Goal: Task Accomplishment & Management: Manage account settings

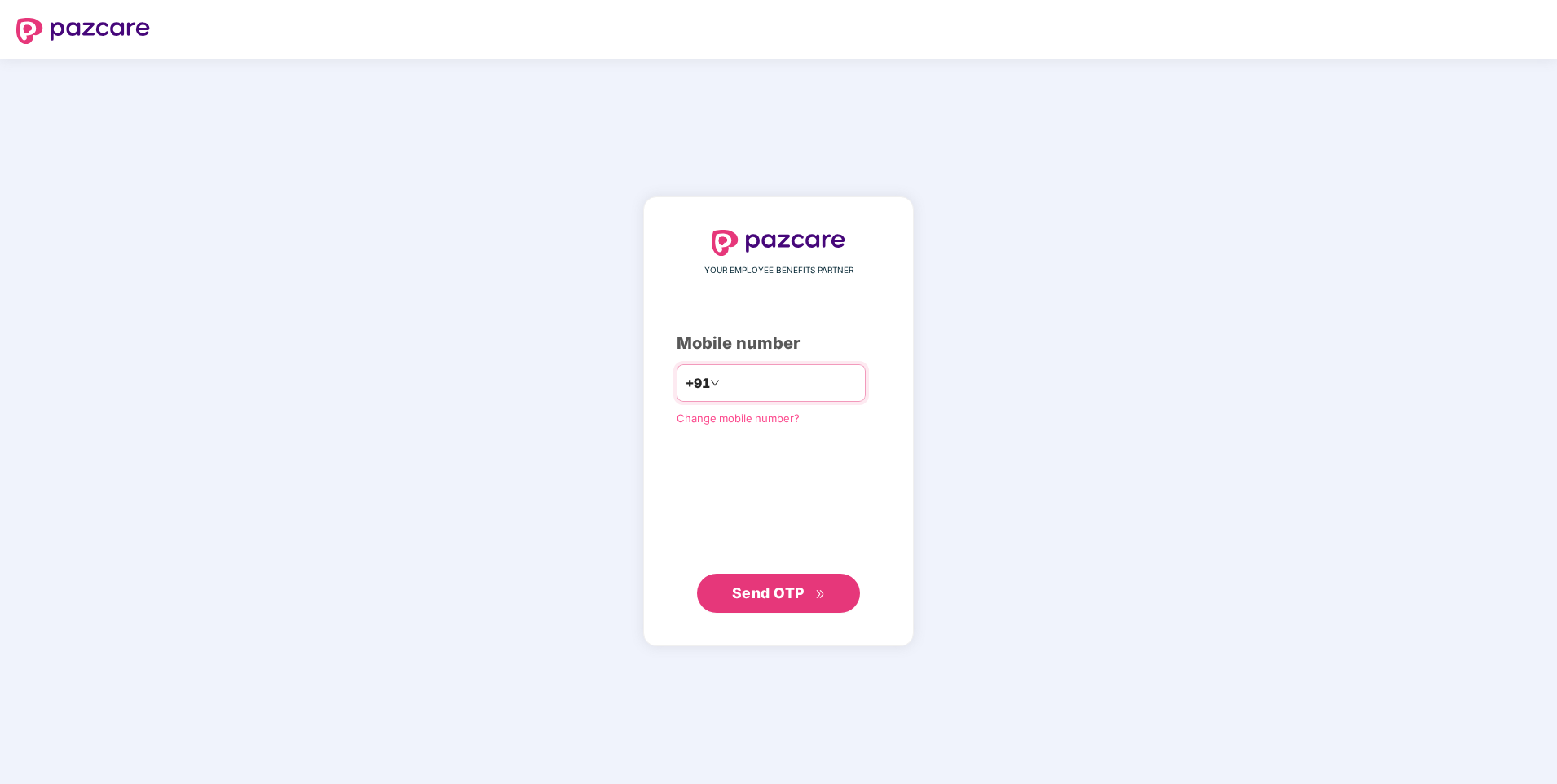
click at [753, 379] on input "number" at bounding box center [790, 382] width 134 height 26
type input "**********"
click at [776, 597] on span "Send OTP" at bounding box center [769, 592] width 73 height 17
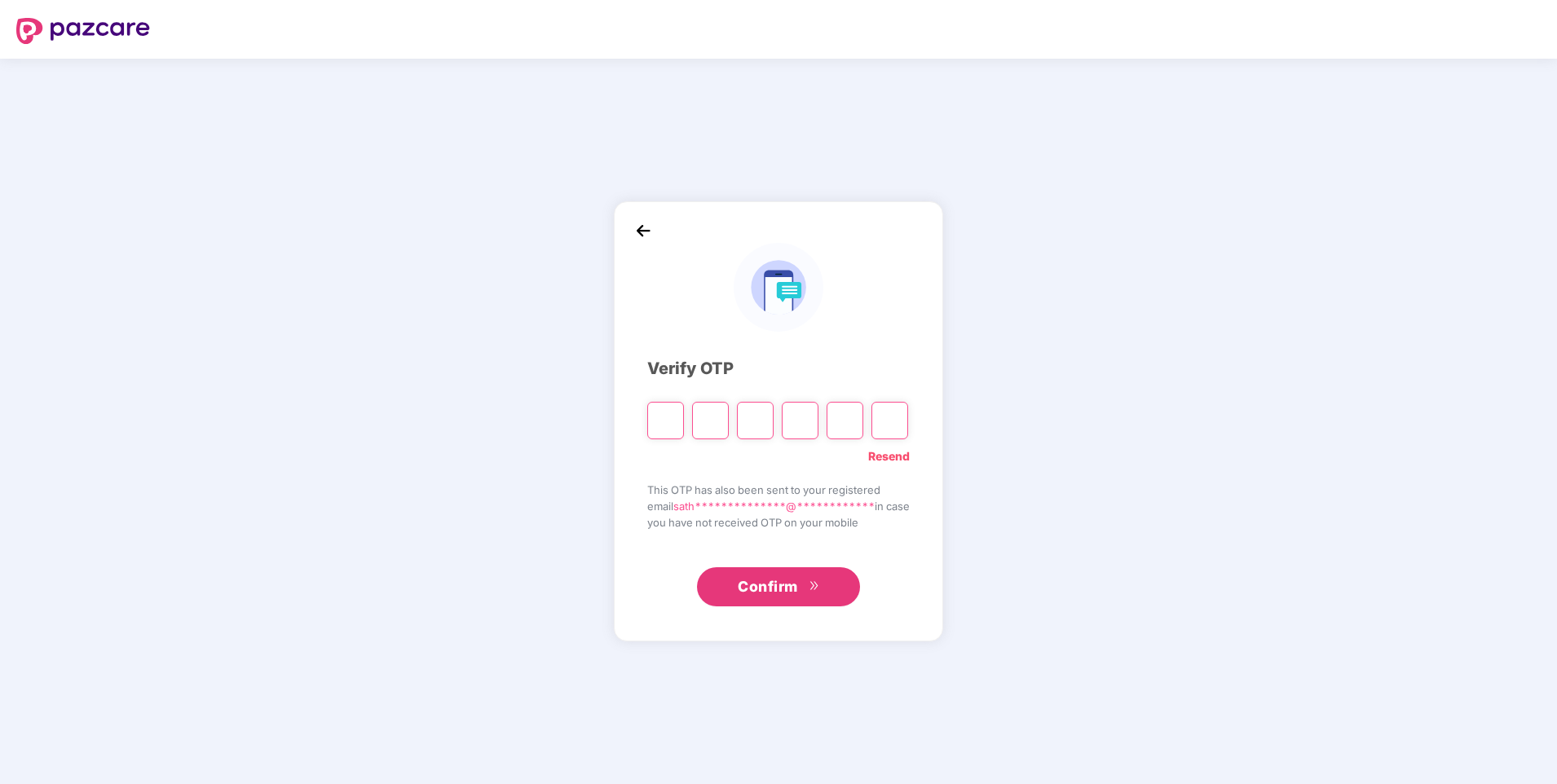
type input "*"
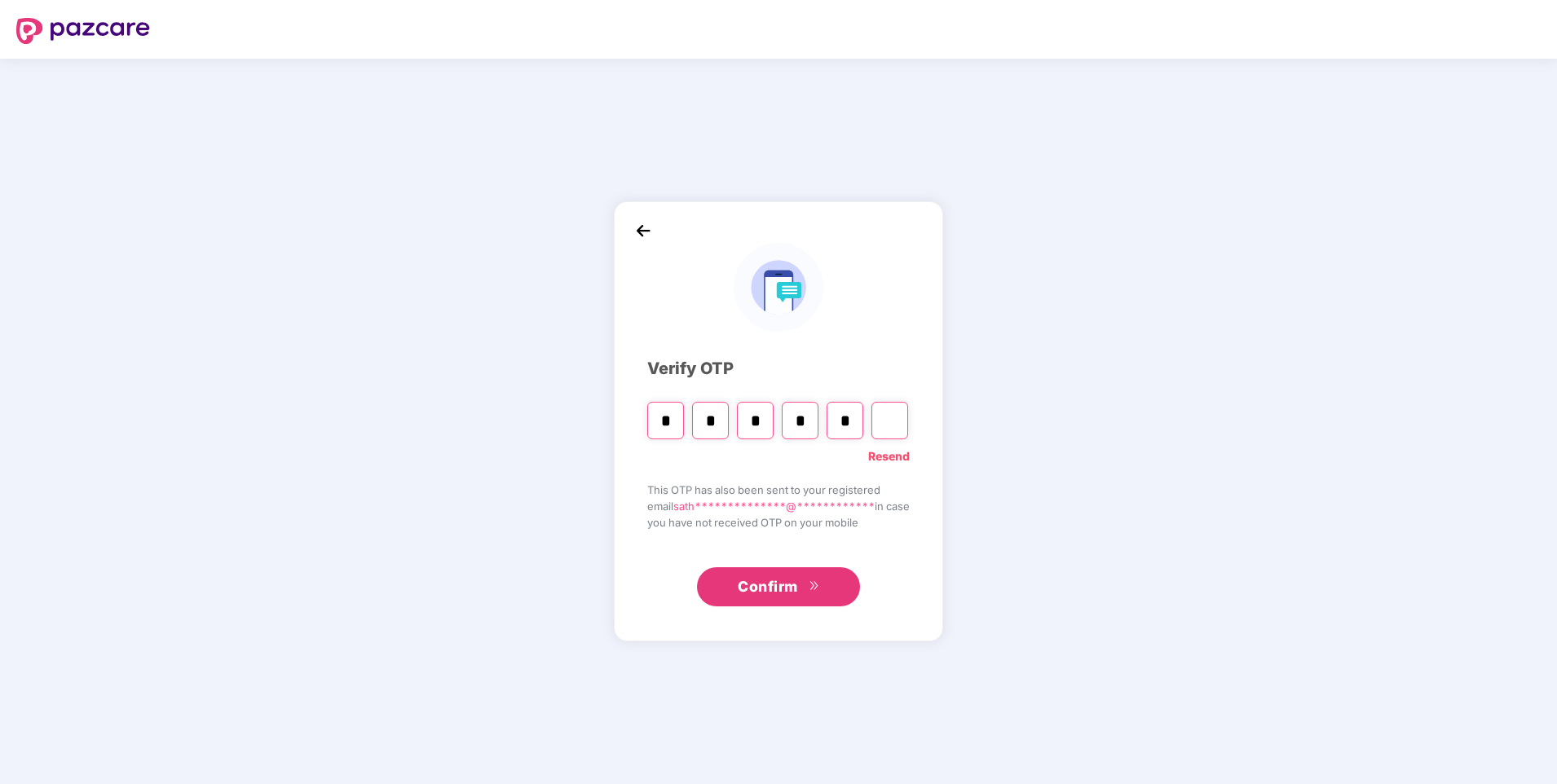
type input "*"
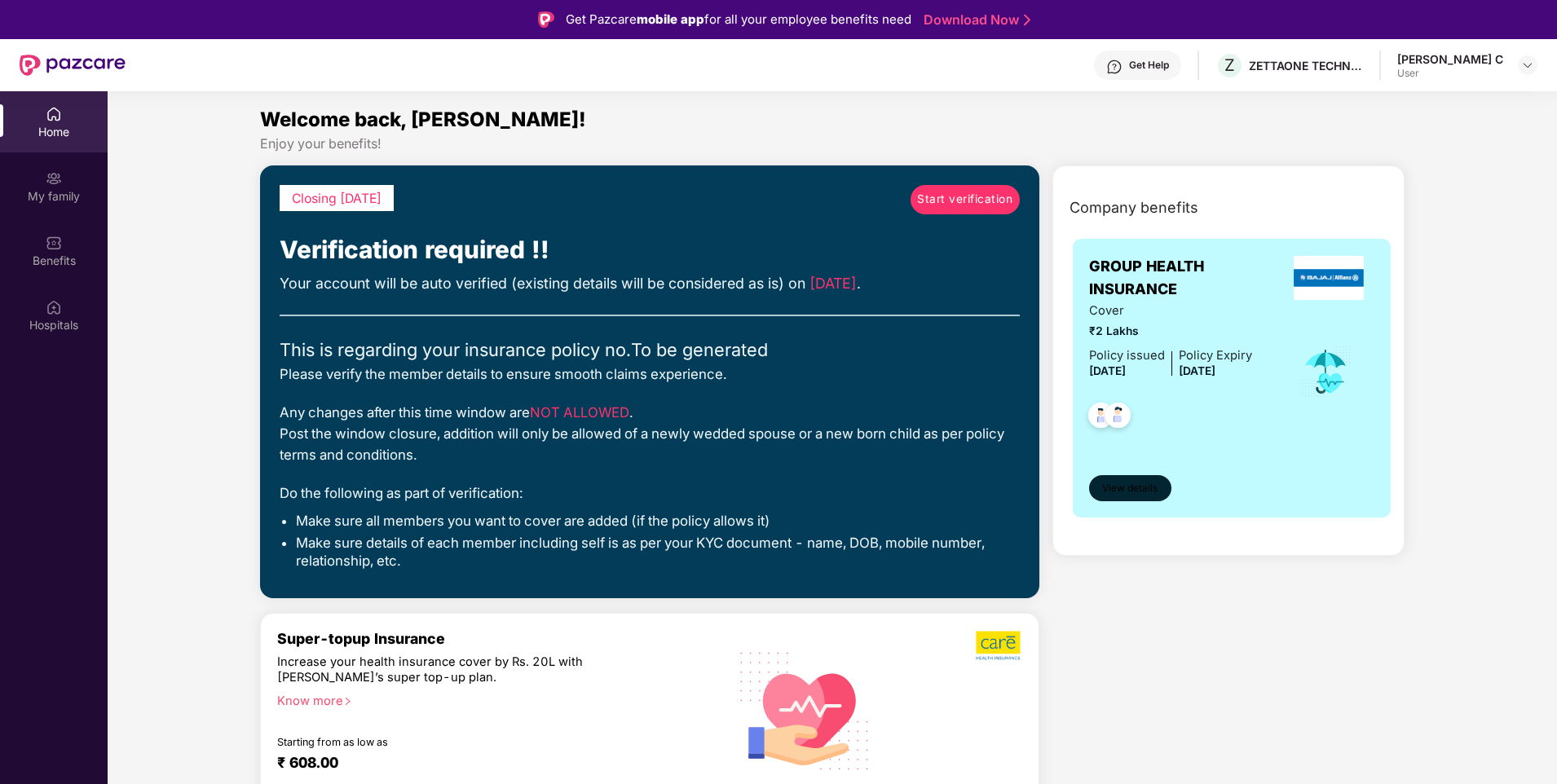
click at [1146, 487] on span "View details" at bounding box center [1129, 489] width 55 height 16
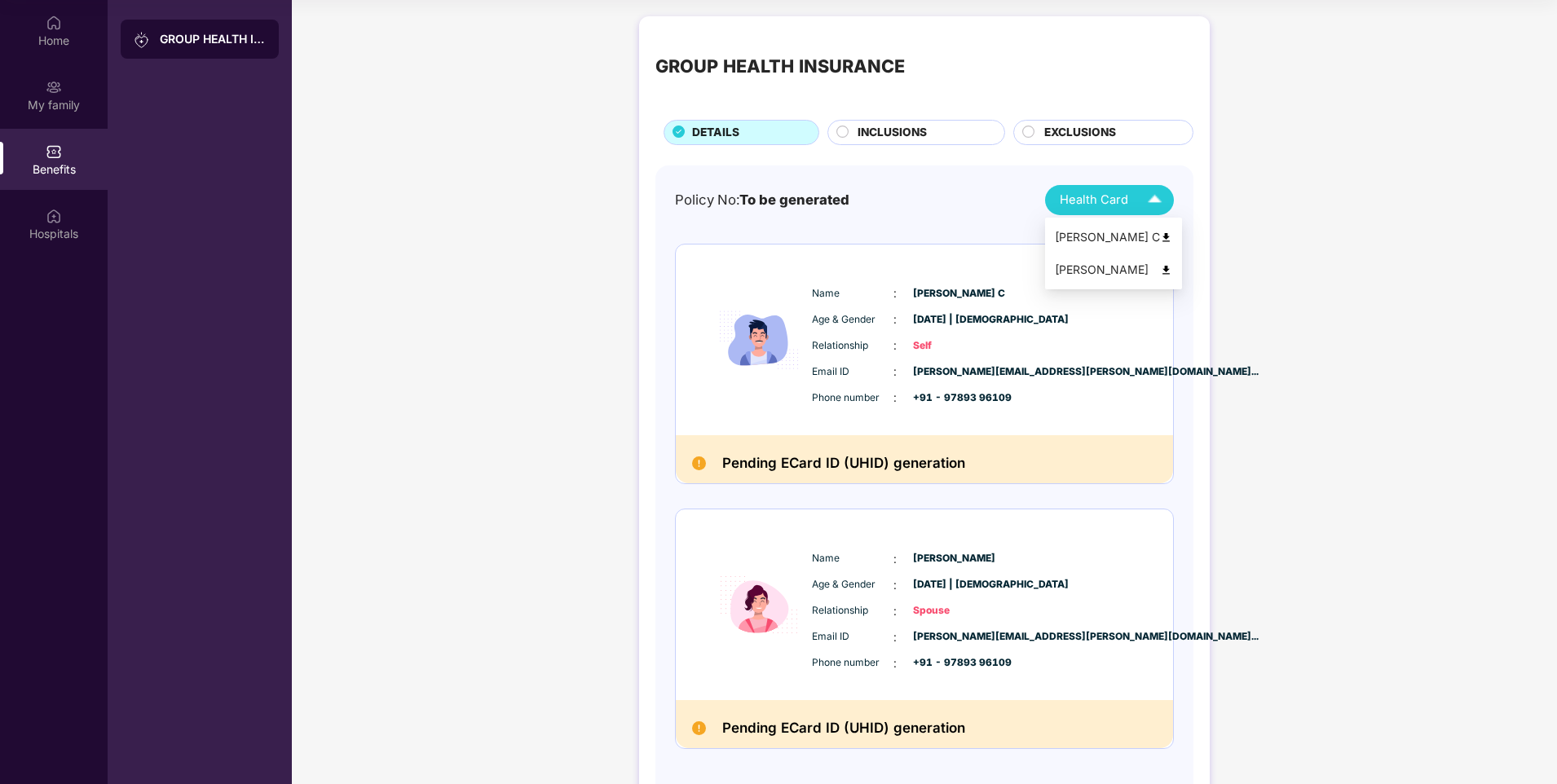
click at [1160, 234] on img at bounding box center [1166, 237] width 12 height 12
click at [1155, 198] on img at bounding box center [1154, 200] width 29 height 29
click at [1160, 270] on img at bounding box center [1166, 270] width 12 height 12
click at [70, 97] on div "My family" at bounding box center [53, 104] width 107 height 17
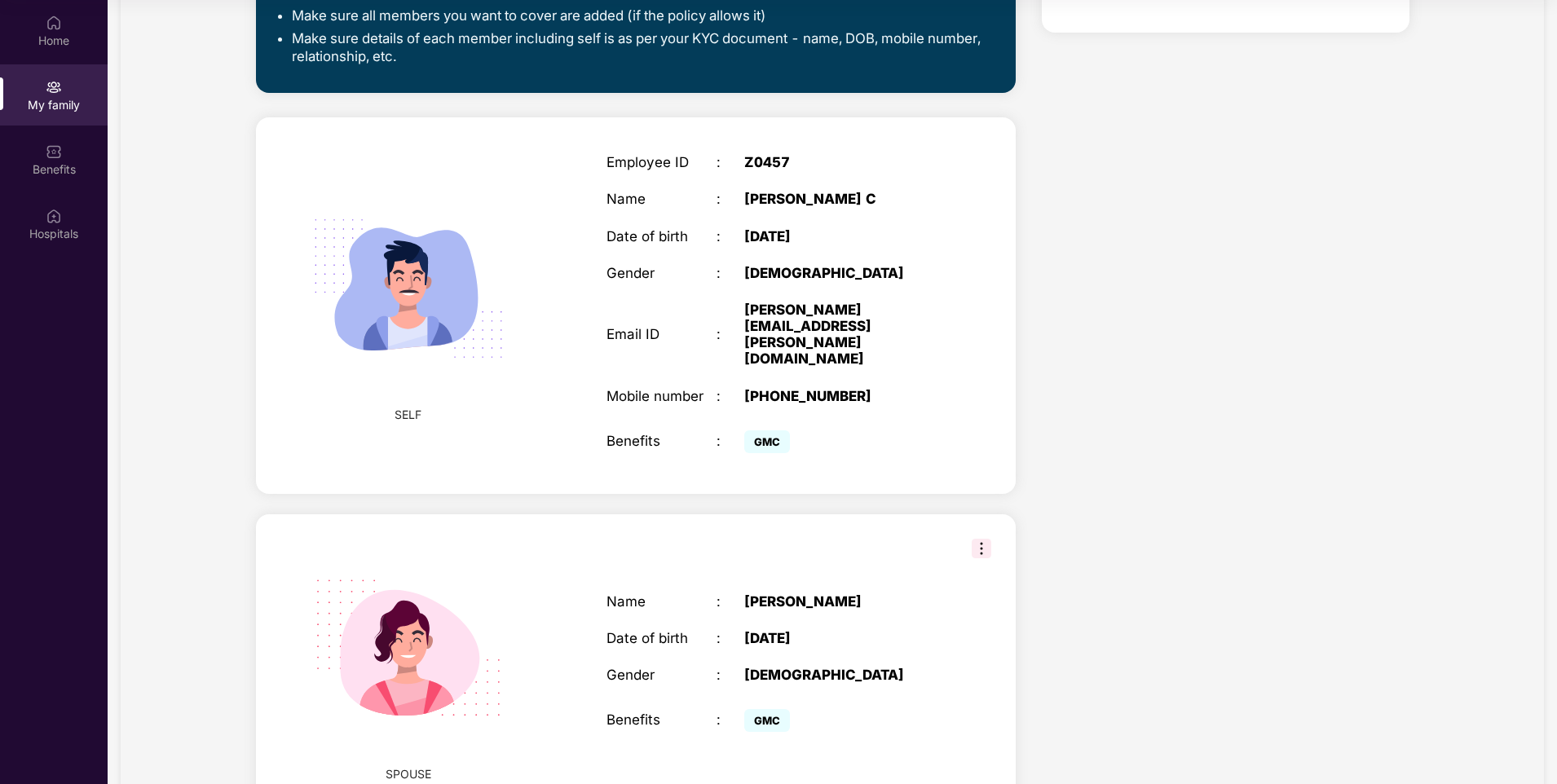
scroll to position [554, 0]
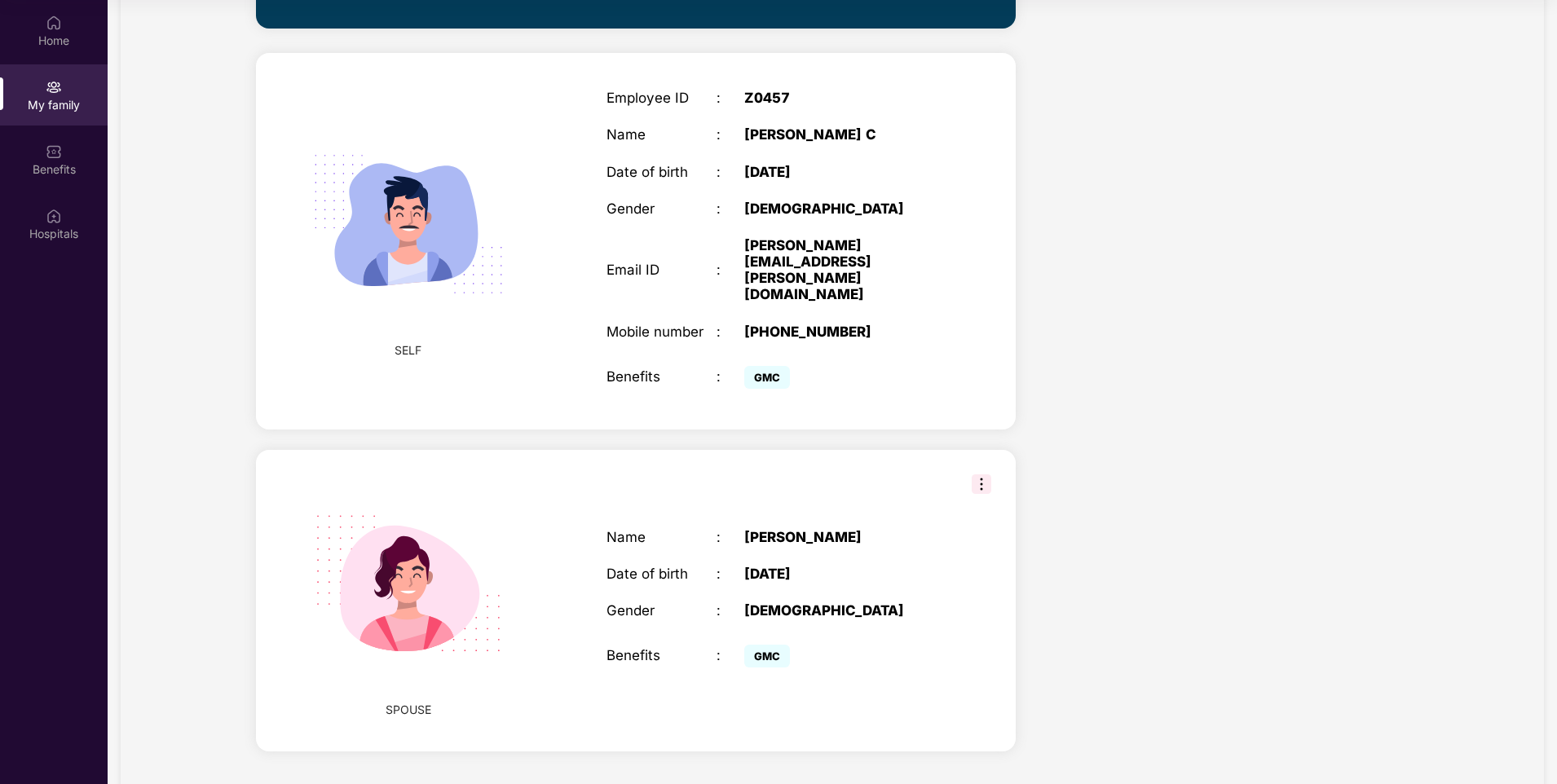
click at [980, 474] on img at bounding box center [982, 484] width 20 height 20
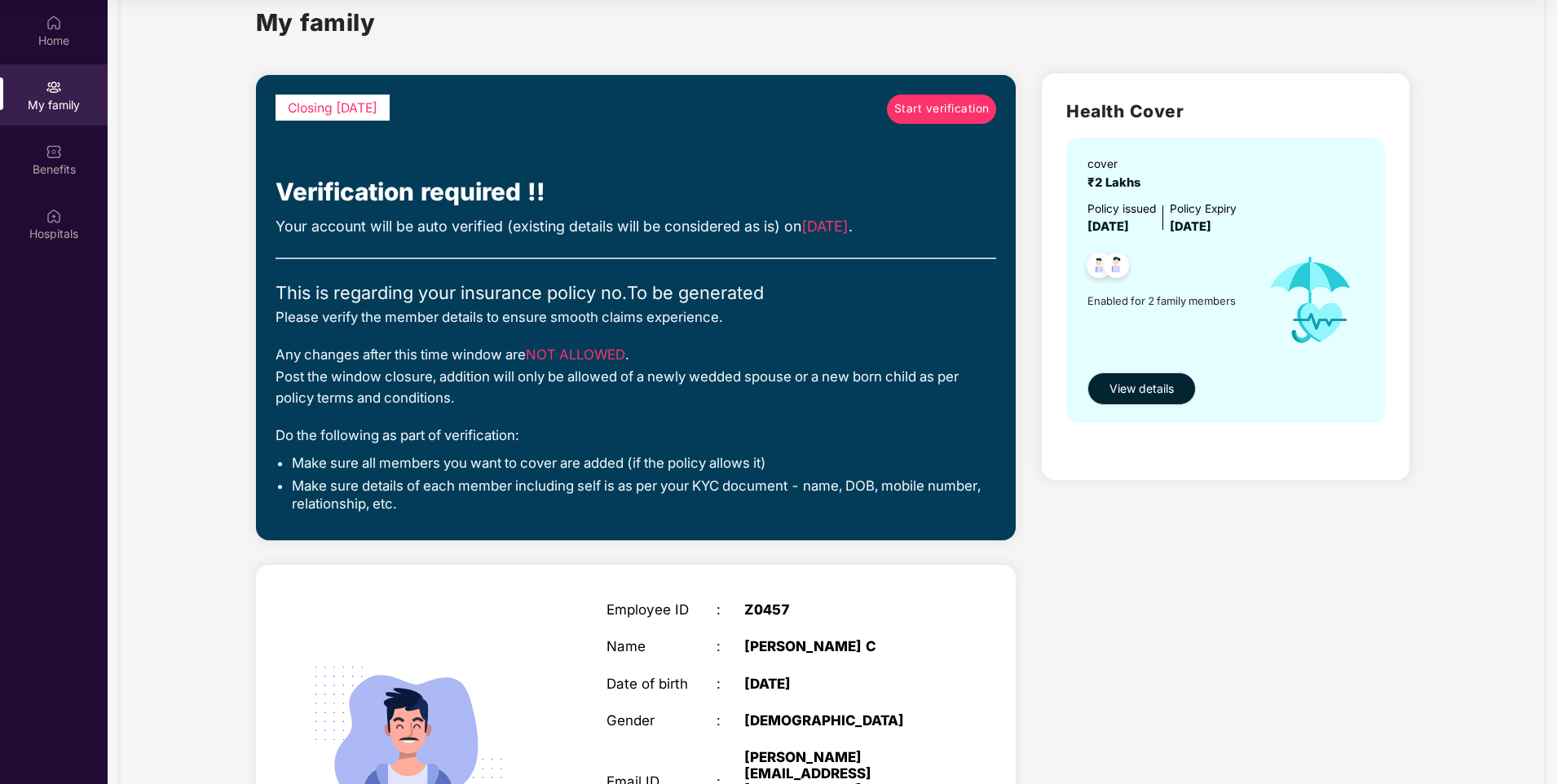
scroll to position [0, 0]
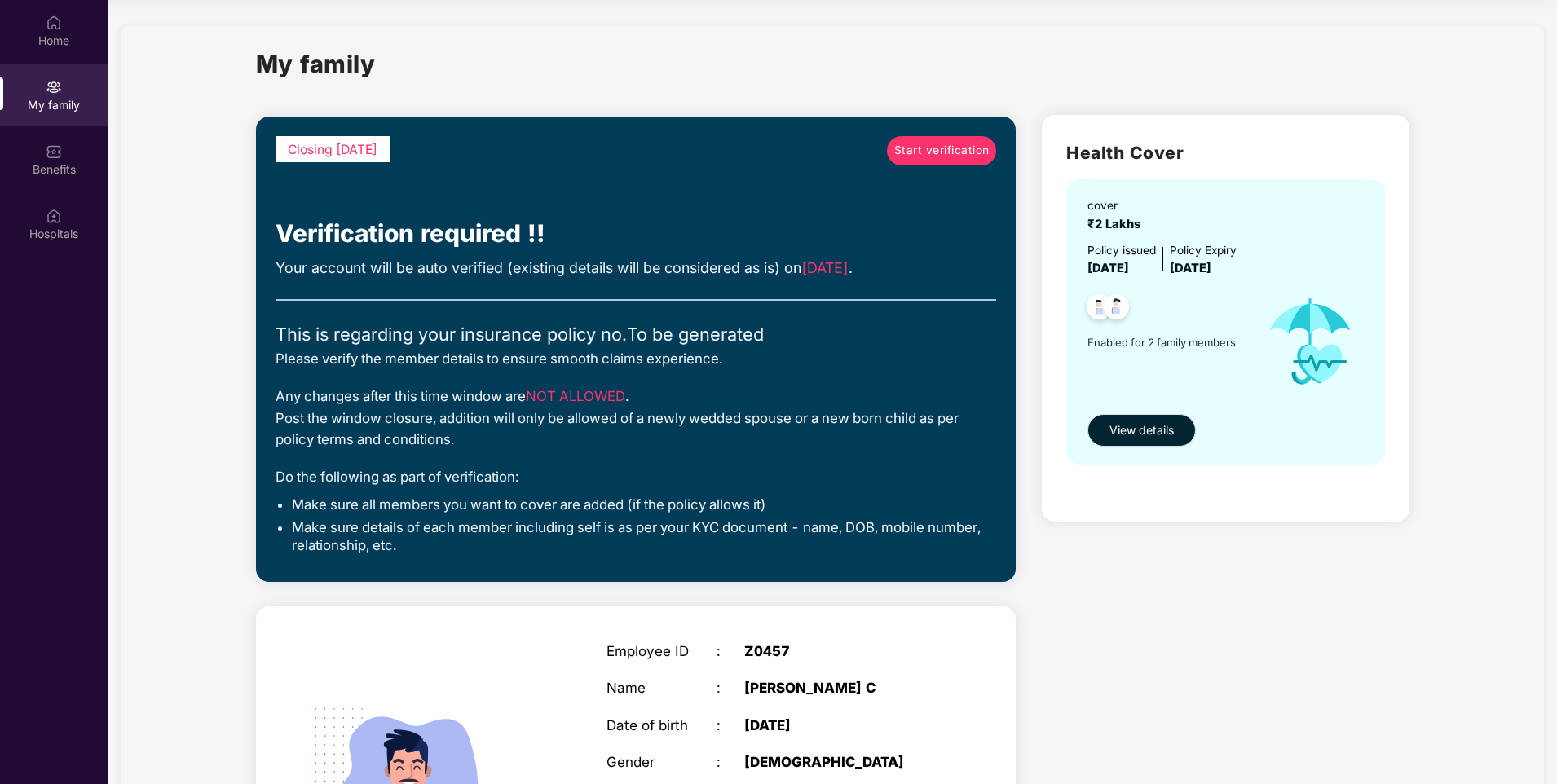
click at [1158, 430] on span "View details" at bounding box center [1141, 430] width 64 height 18
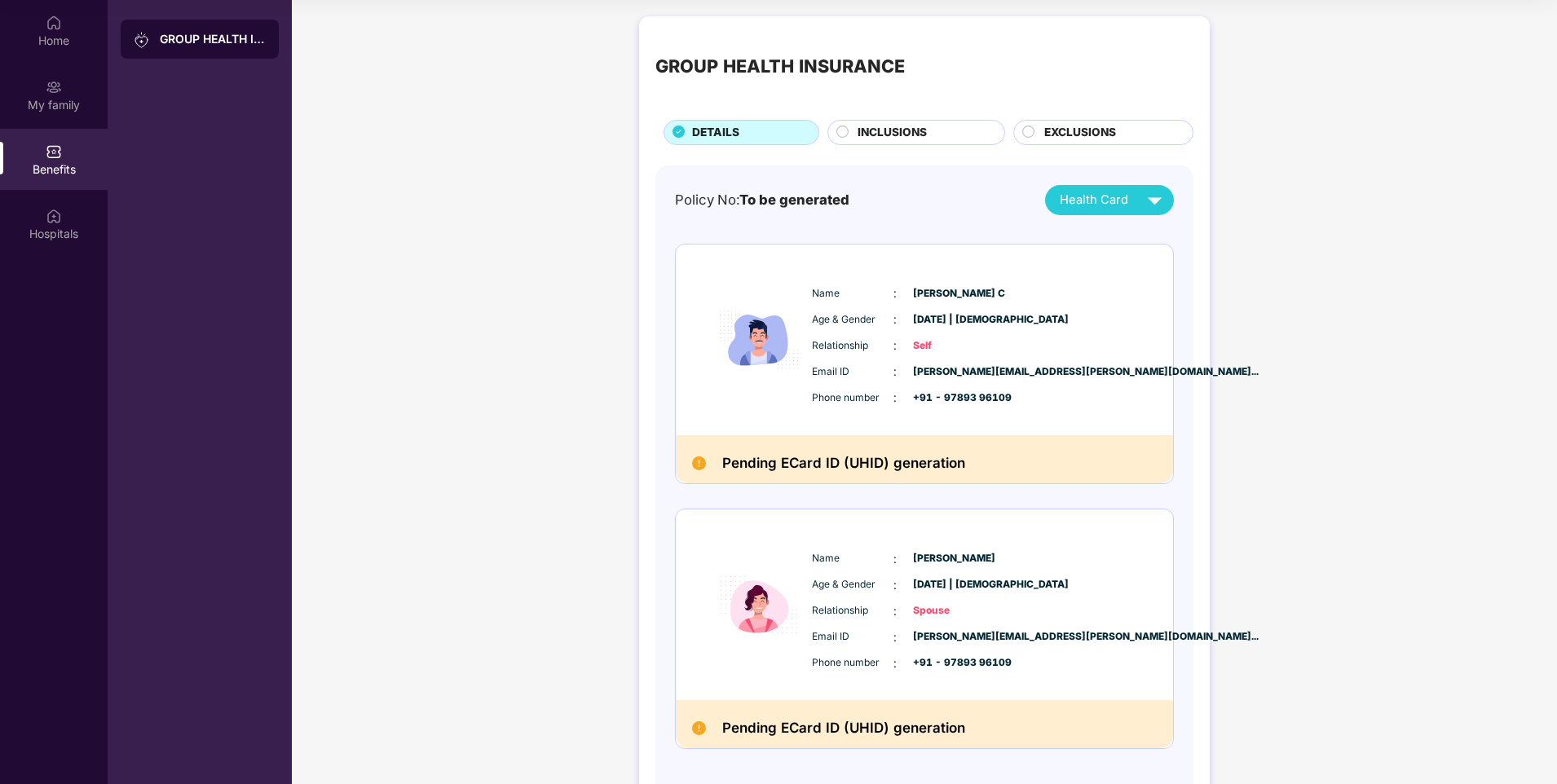
click at [916, 124] on span "INCLUSIONS" at bounding box center [892, 133] width 69 height 18
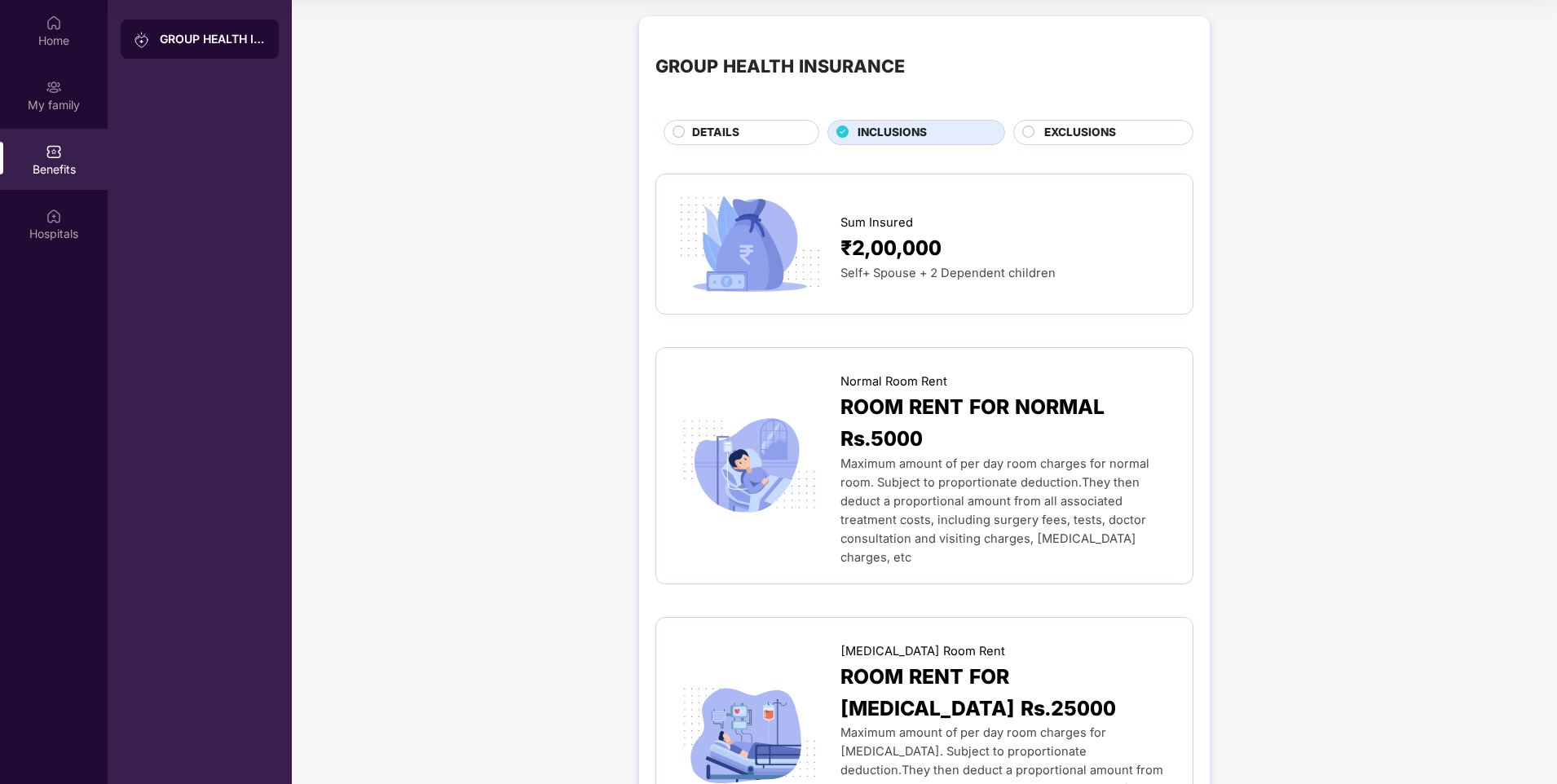
click at [1115, 132] on div "EXCLUSIONS" at bounding box center [1110, 134] width 149 height 21
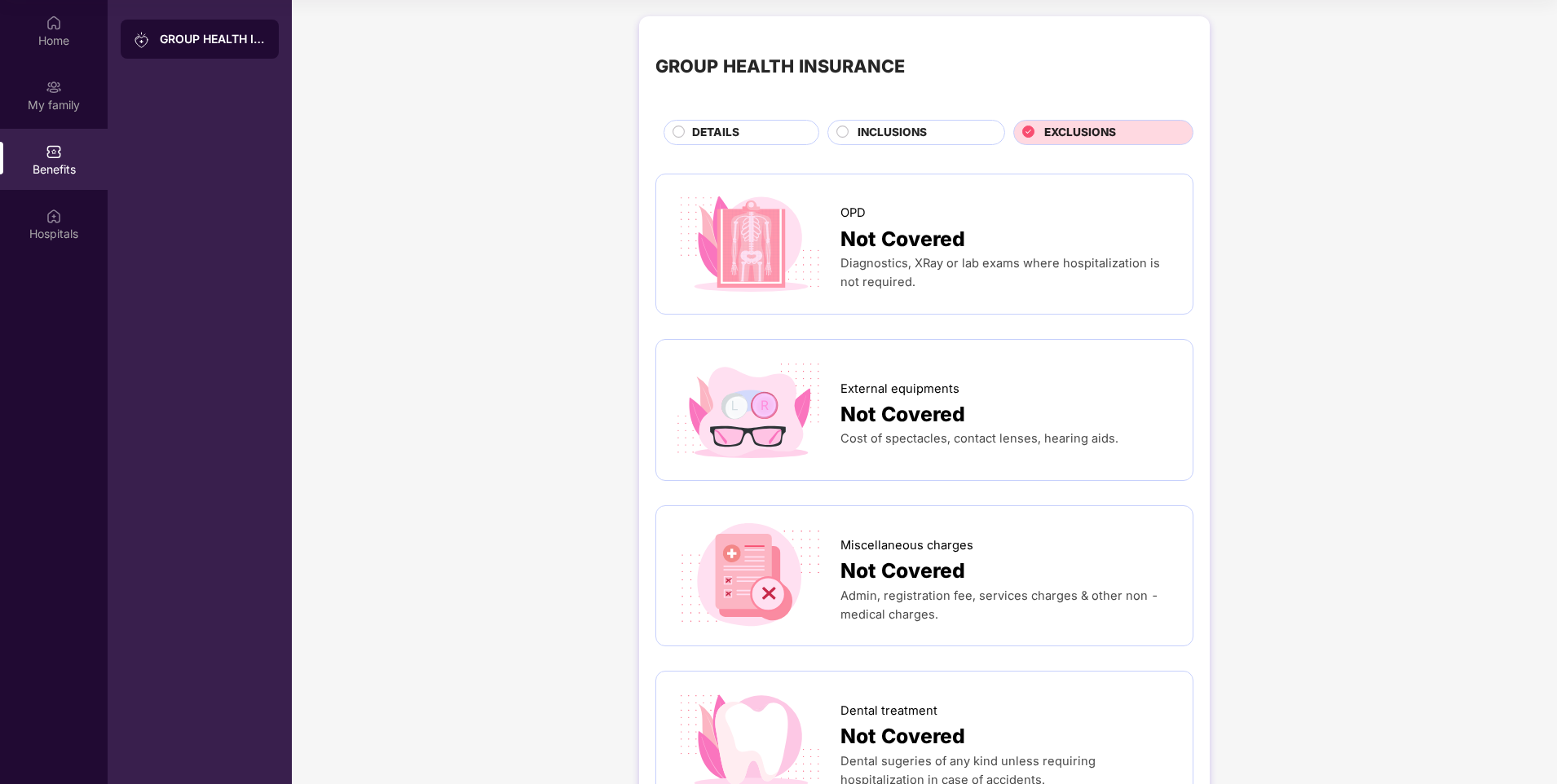
click at [727, 131] on span "DETAILS" at bounding box center [715, 133] width 47 height 18
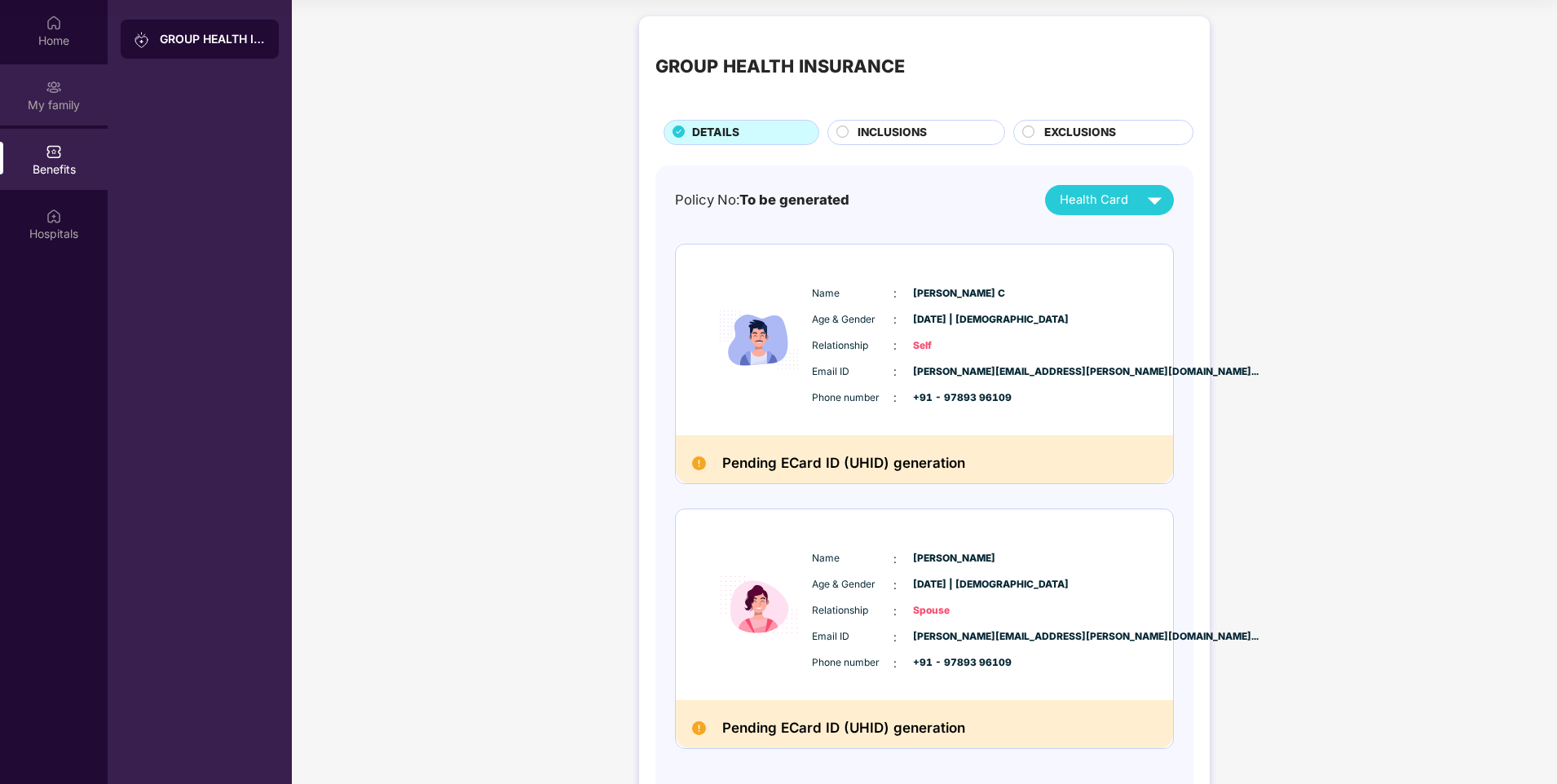
click at [87, 98] on div "My family" at bounding box center [53, 104] width 107 height 17
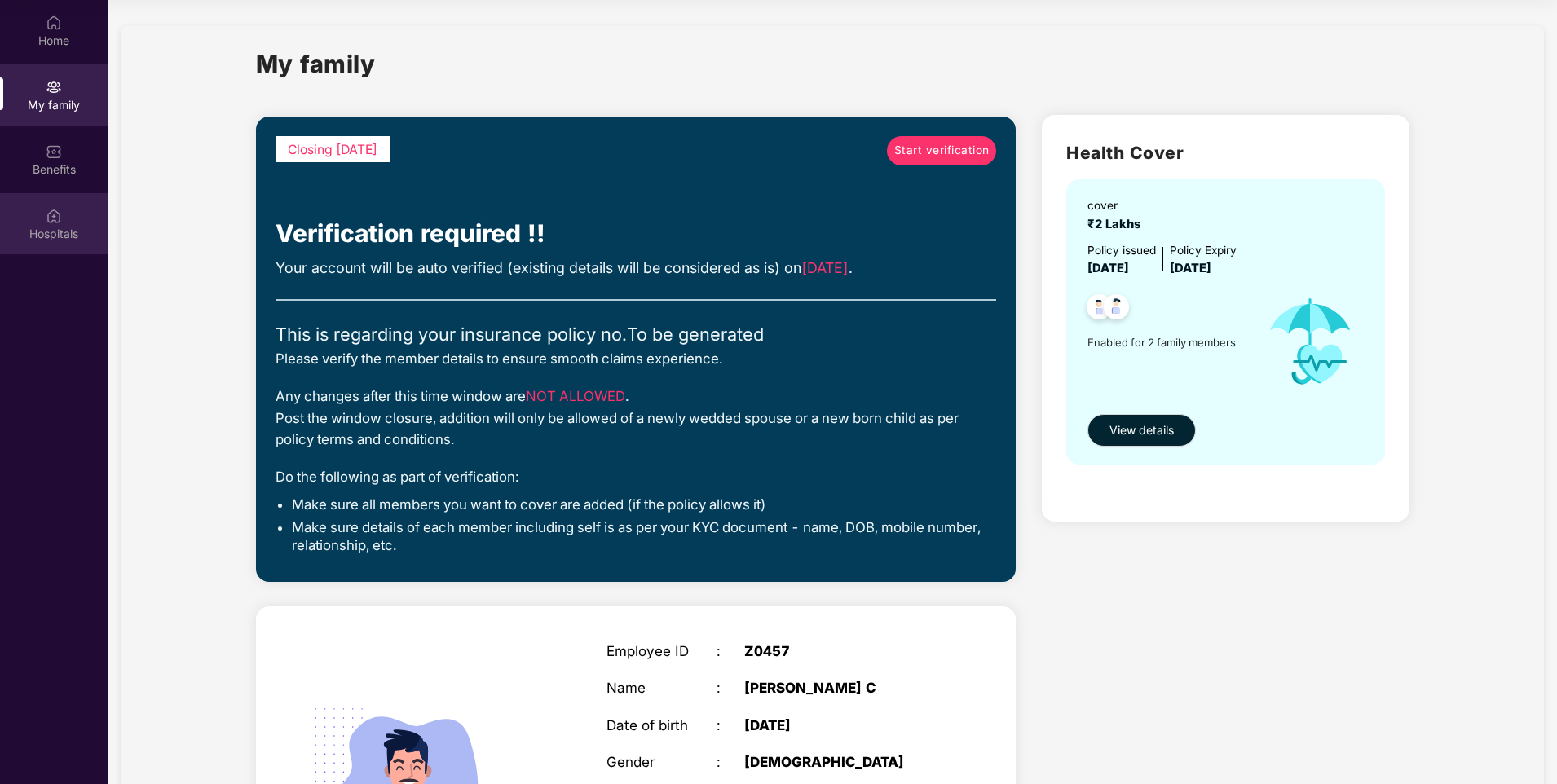
click at [65, 218] on div "Hospitals" at bounding box center [53, 224] width 107 height 61
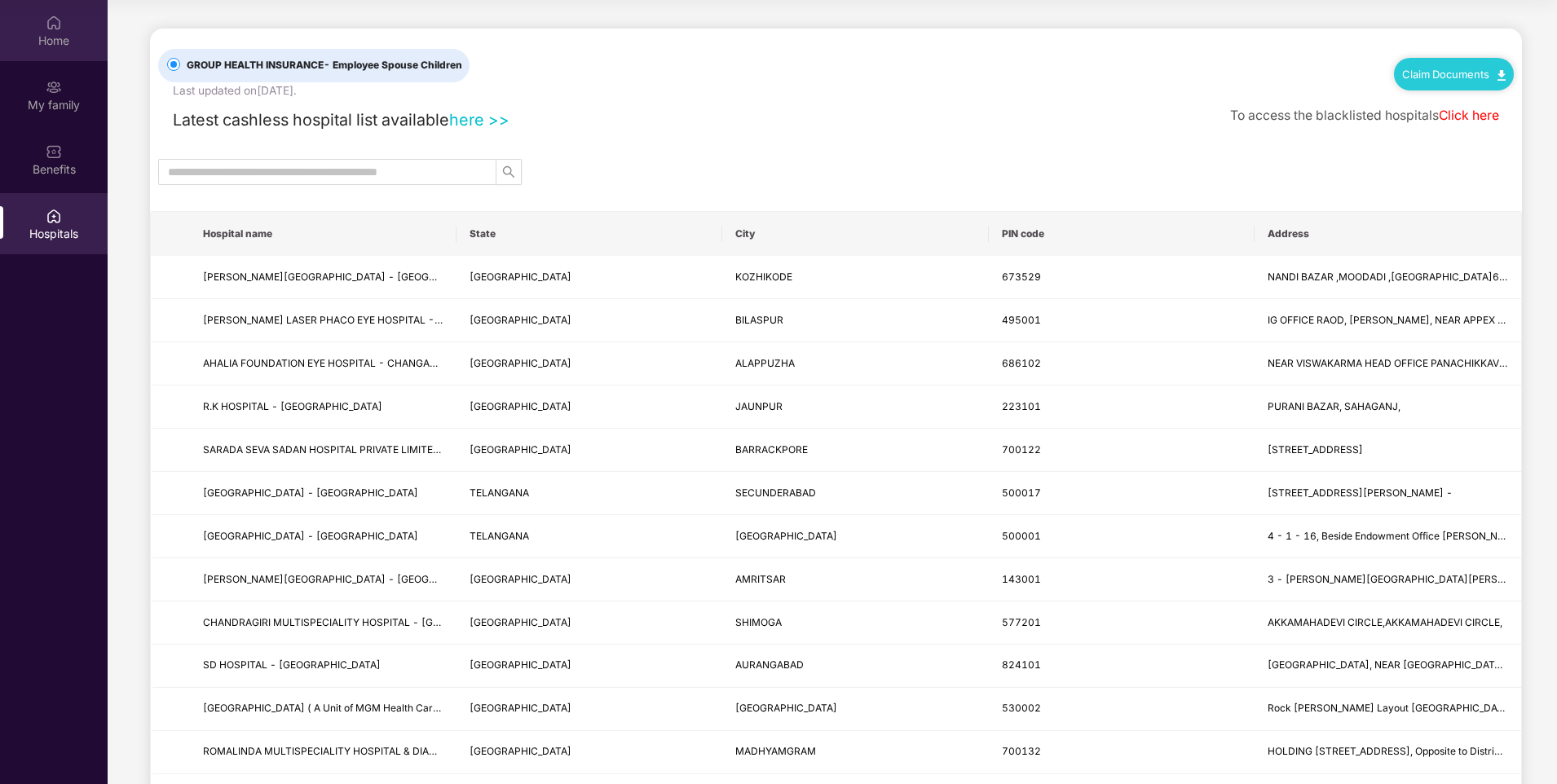
click at [49, 40] on div "Home" at bounding box center [53, 40] width 107 height 17
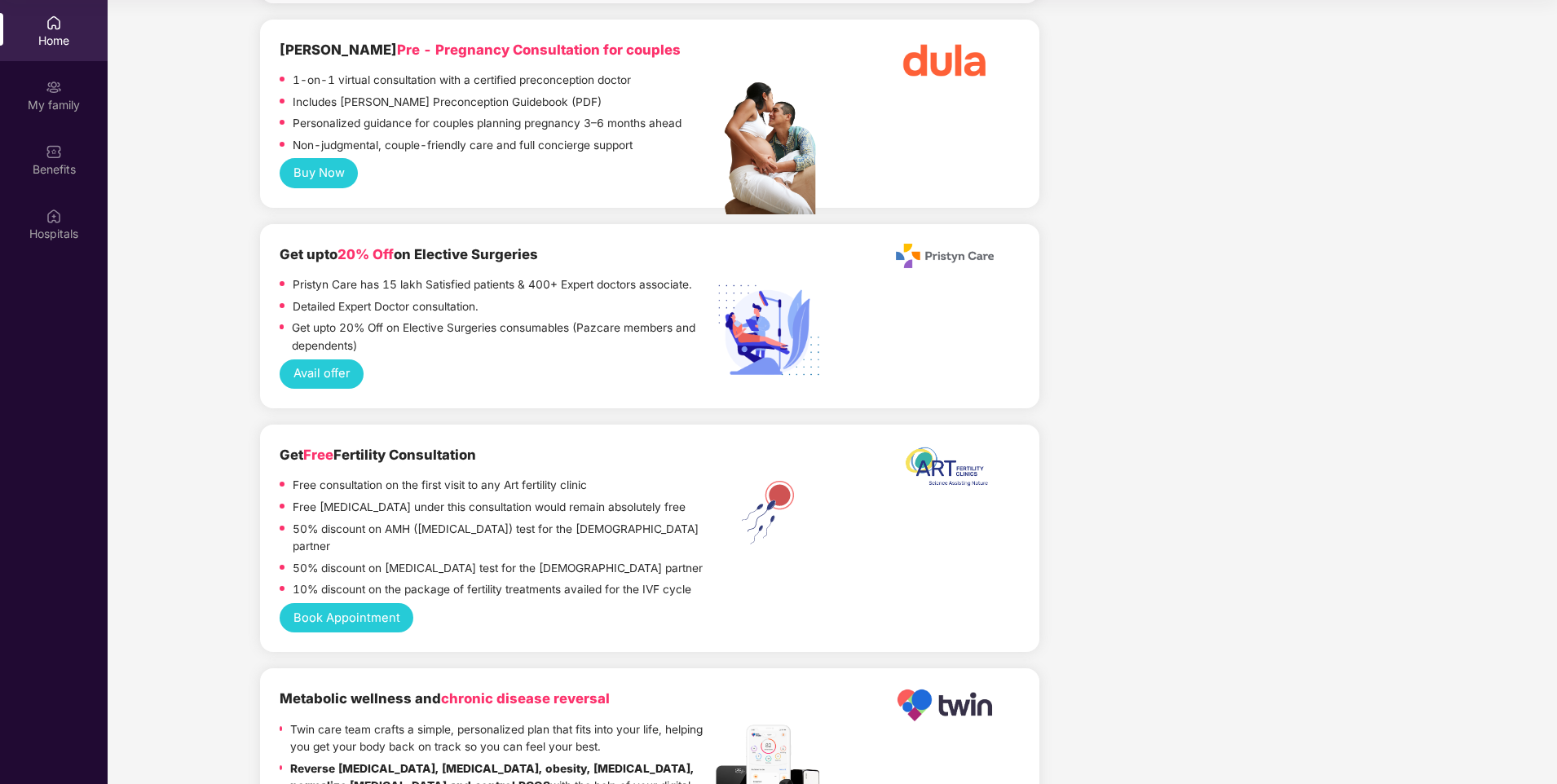
scroll to position [4630, 0]
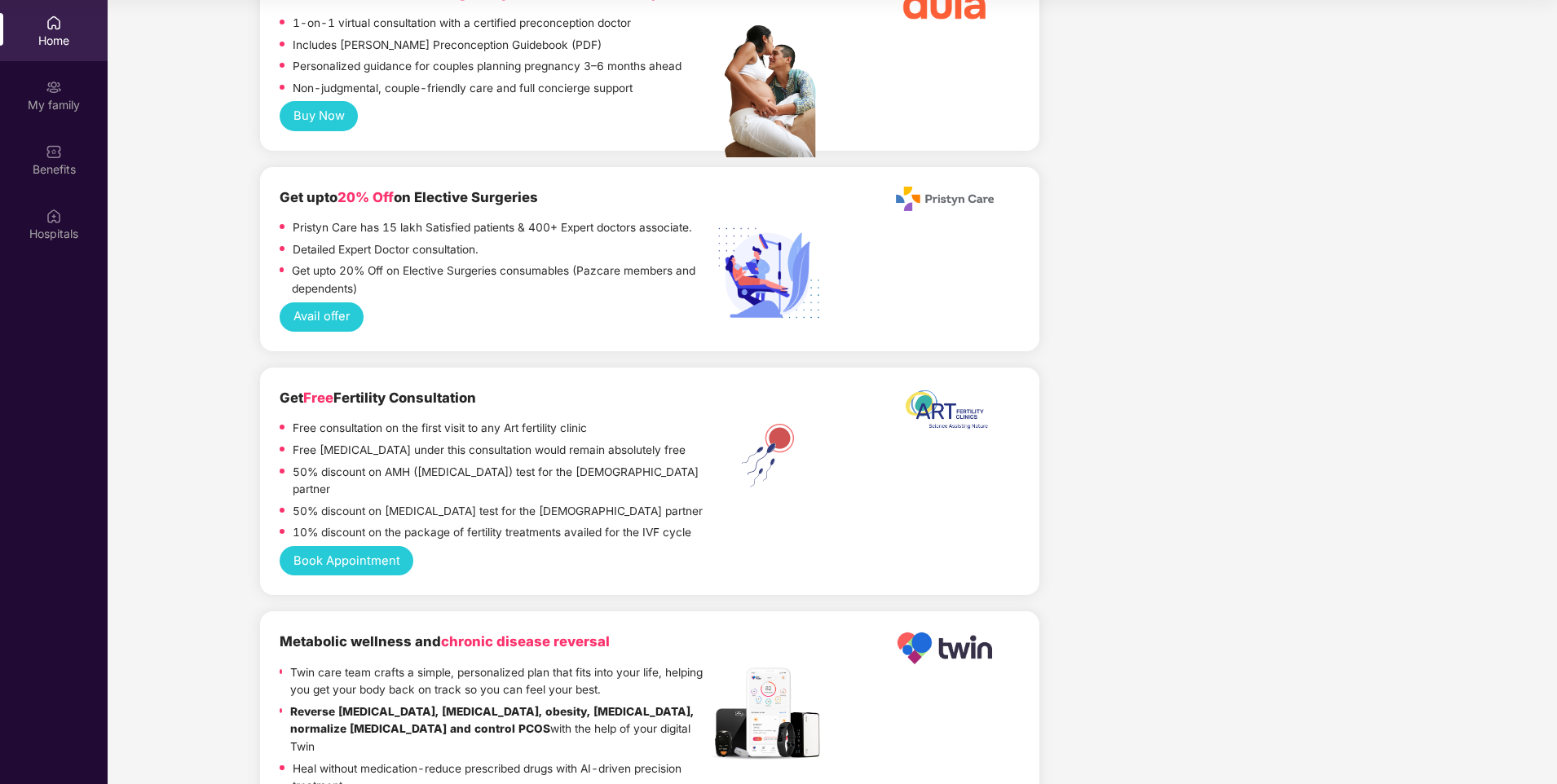
click at [72, 49] on div "Home" at bounding box center [53, 31] width 107 height 61
click at [63, 92] on div "My family" at bounding box center [53, 95] width 107 height 61
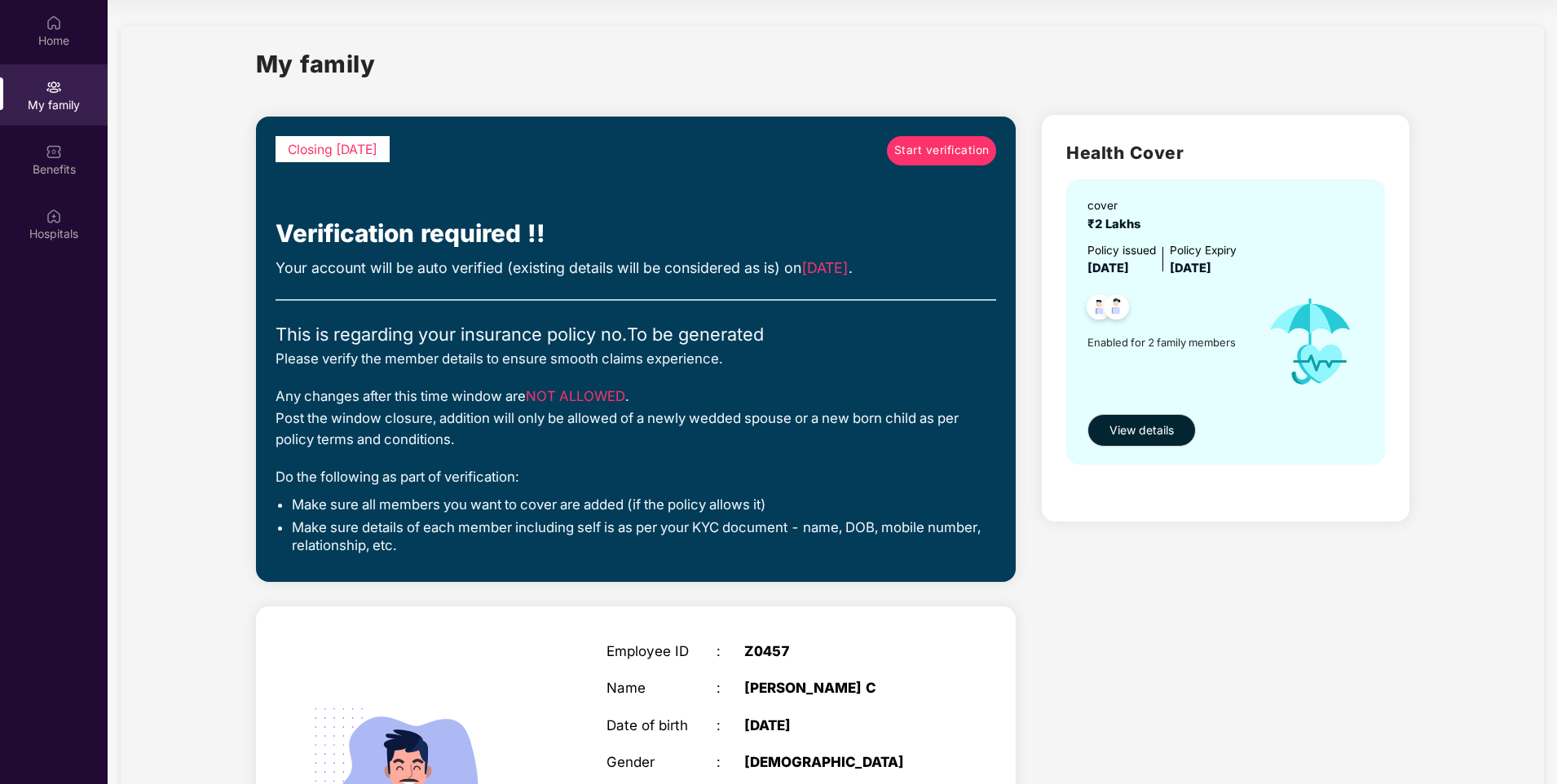
scroll to position [0, 0]
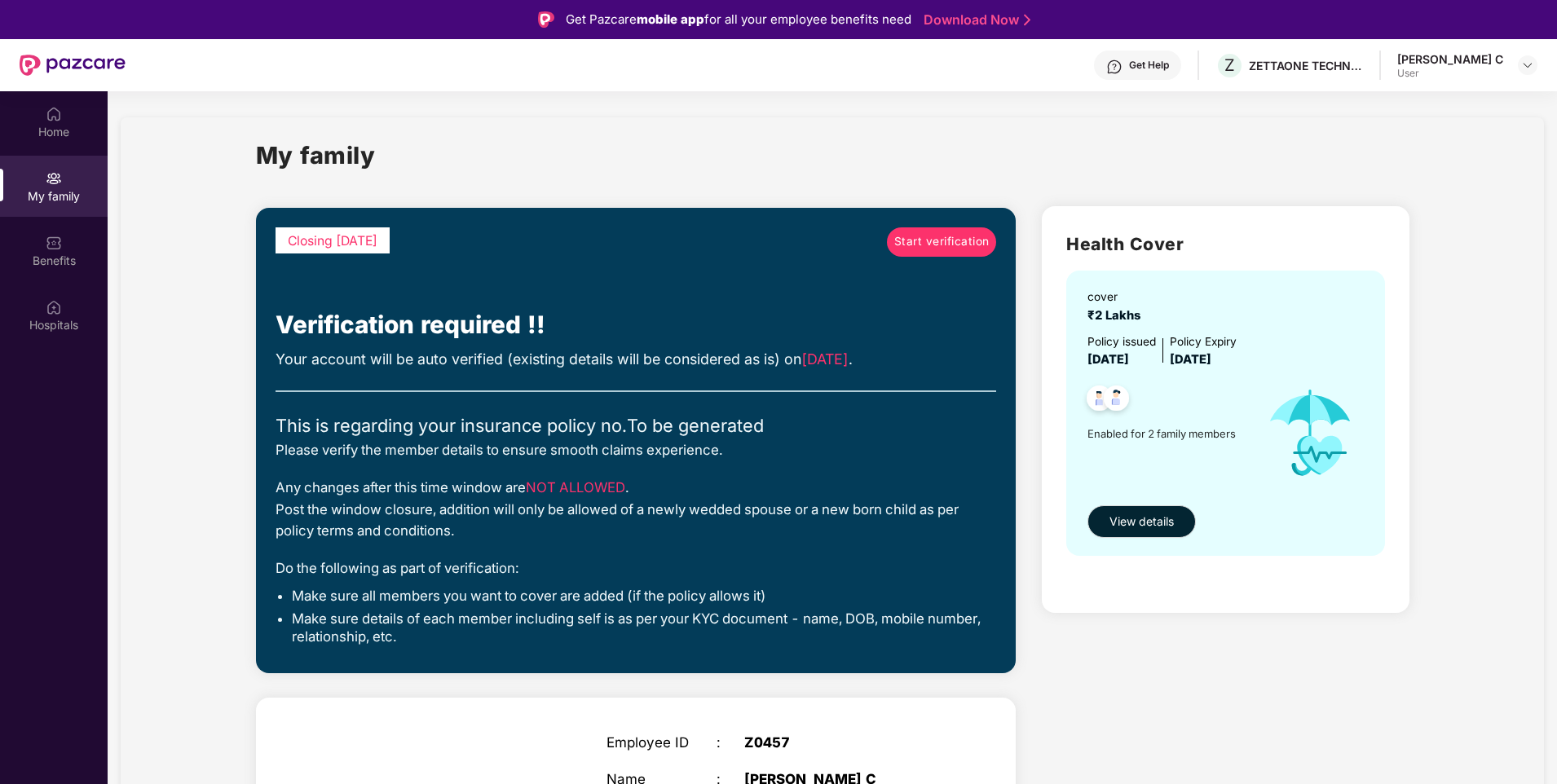
click at [1461, 62] on div "[PERSON_NAME] C" at bounding box center [1450, 59] width 106 height 16
click at [1527, 66] on img at bounding box center [1526, 65] width 13 height 13
click at [1428, 157] on div "User" at bounding box center [1444, 163] width 106 height 13
click at [1529, 68] on img at bounding box center [1526, 65] width 13 height 13
click at [1406, 101] on div "Logout" at bounding box center [1451, 103] width 212 height 32
